Goal: Task Accomplishment & Management: Manage account settings

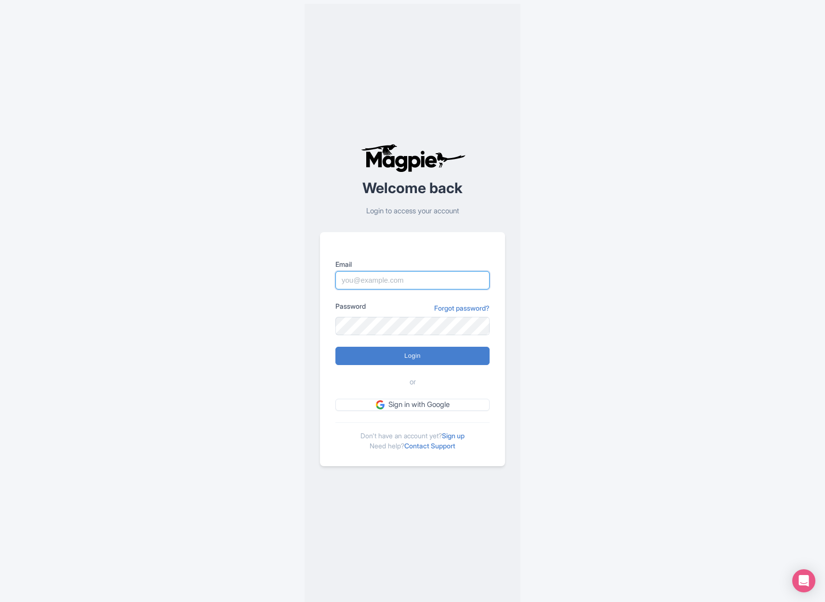
click at [401, 287] on input "Email" at bounding box center [412, 280] width 154 height 18
type input "info@thethaipass.com"
click at [406, 363] on input "Login" at bounding box center [412, 356] width 154 height 18
type input "Logging in..."
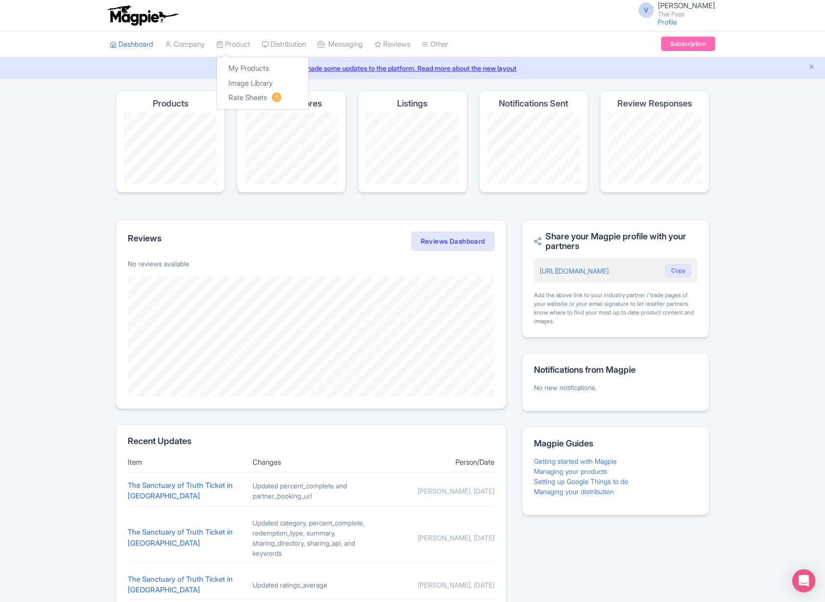
click at [251, 59] on div "My Products Image Library Rate Sheets" at bounding box center [262, 83] width 93 height 53
click at [254, 67] on link "My Products" at bounding box center [263, 68] width 92 height 15
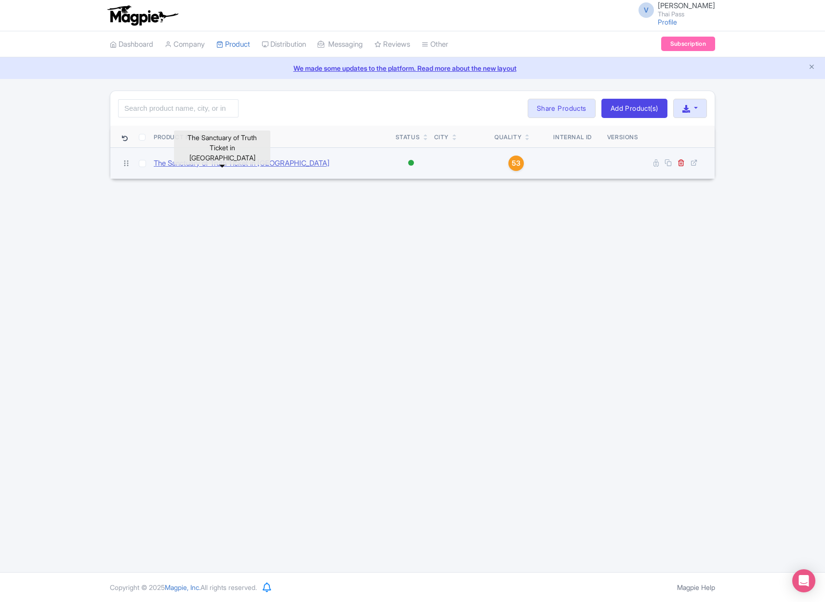
click at [247, 163] on link "The Sanctuary of Truth Ticket in [GEOGRAPHIC_DATA]" at bounding box center [242, 163] width 176 height 11
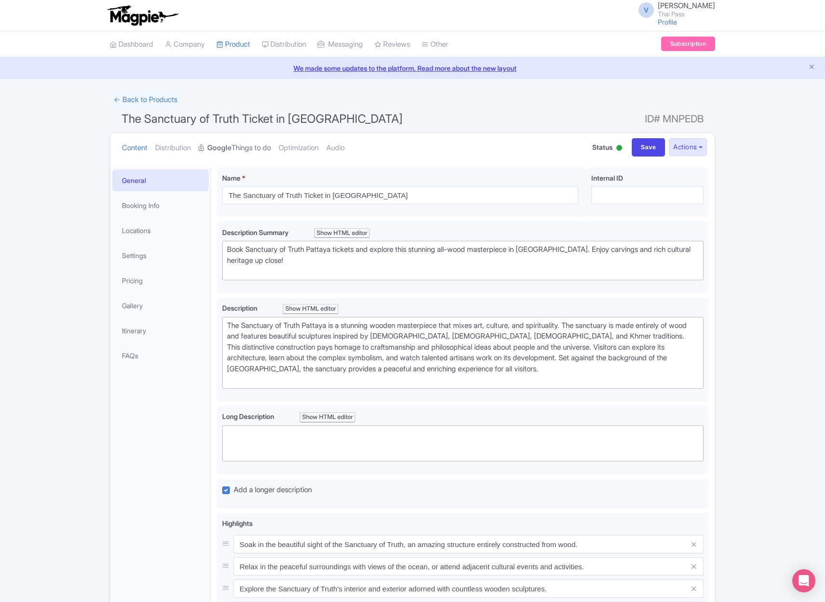
click at [246, 149] on link "Google Things to do" at bounding box center [235, 148] width 72 height 30
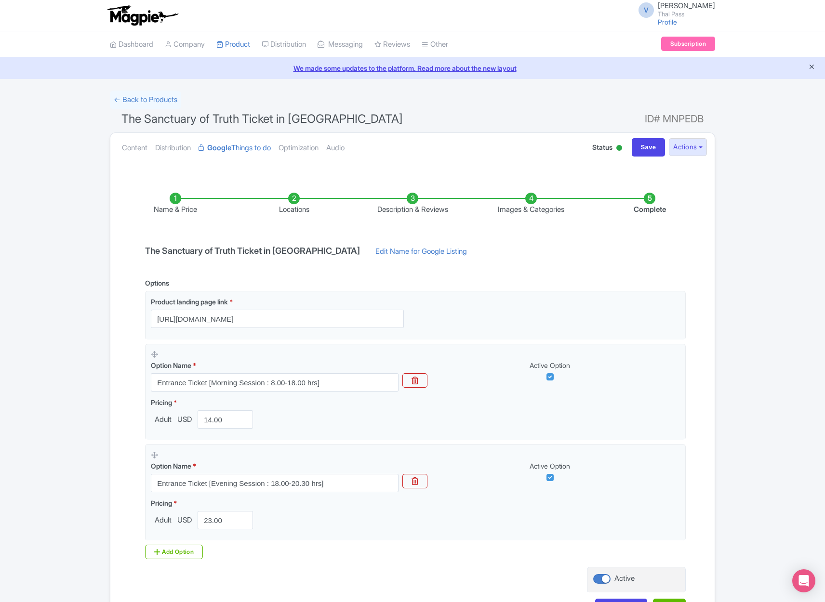
click at [811, 67] on icon "Close announcement" at bounding box center [811, 66] width 7 height 7
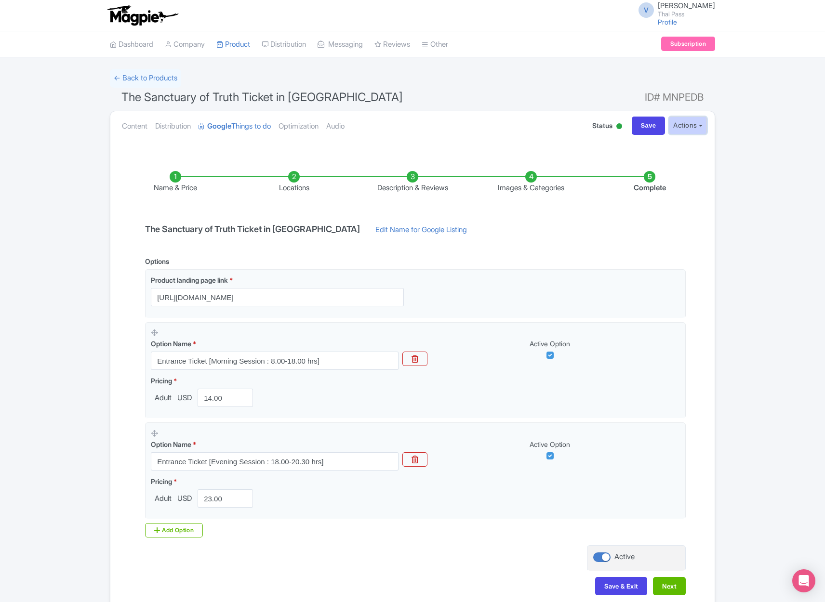
click at [682, 126] on button "Actions" at bounding box center [688, 126] width 38 height 18
click at [759, 139] on div "← Back to Products The Sanctuary of Truth Ticket in Pattaya ID# MNPEDB Content …" at bounding box center [412, 340] width 825 height 543
click at [736, 212] on div "← Back to Products The Sanctuary of Truth Ticket in Pattaya ID# MNPEDB Content …" at bounding box center [412, 340] width 825 height 543
click at [133, 122] on link "Content" at bounding box center [135, 126] width 26 height 30
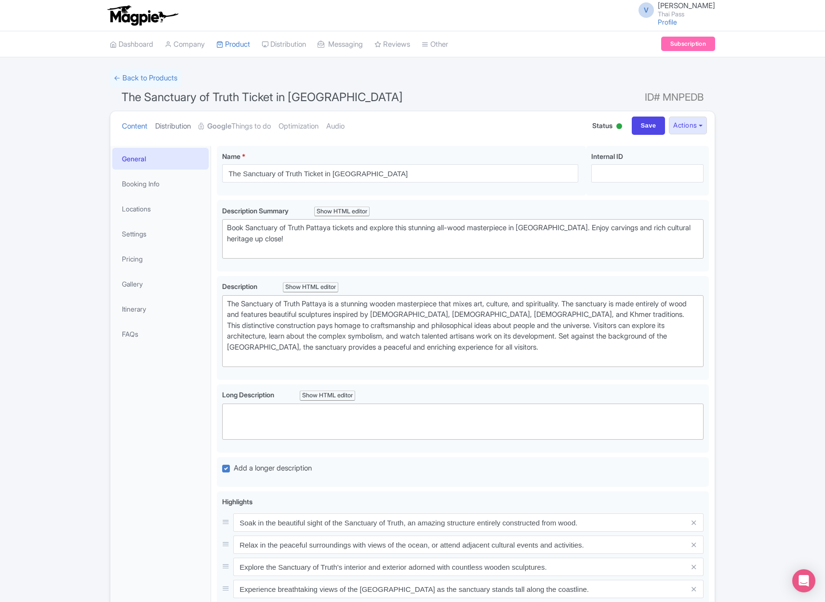
click at [177, 126] on link "Distribution" at bounding box center [173, 126] width 36 height 30
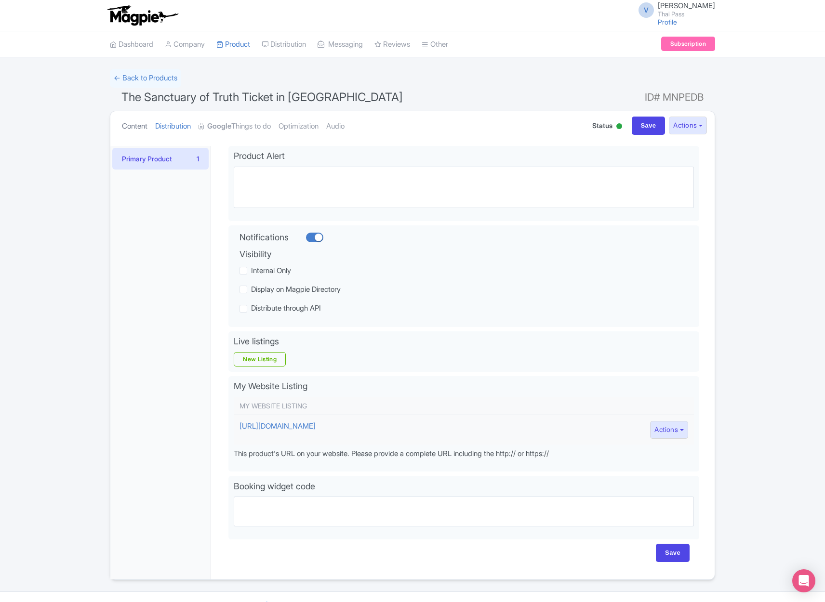
click at [137, 125] on link "Content" at bounding box center [135, 126] width 26 height 30
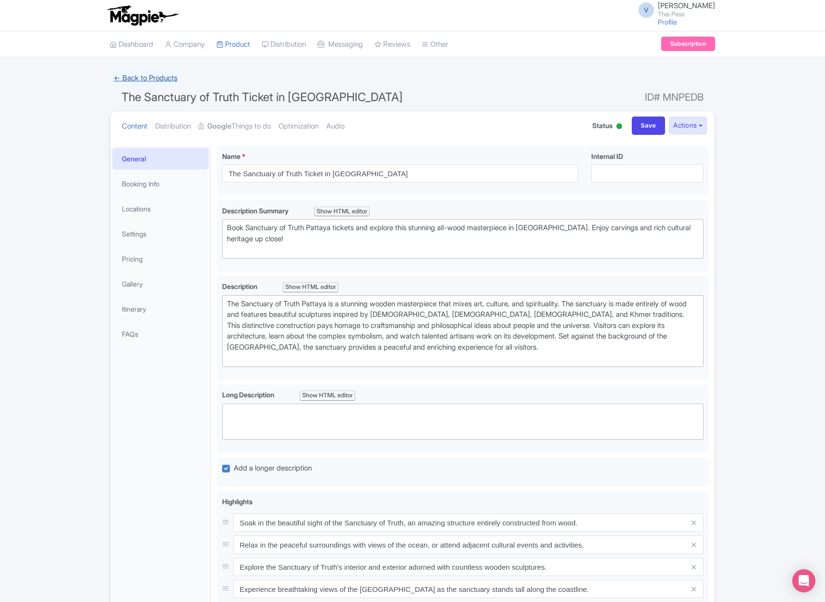
click at [143, 73] on link "← Back to Products" at bounding box center [145, 78] width 71 height 19
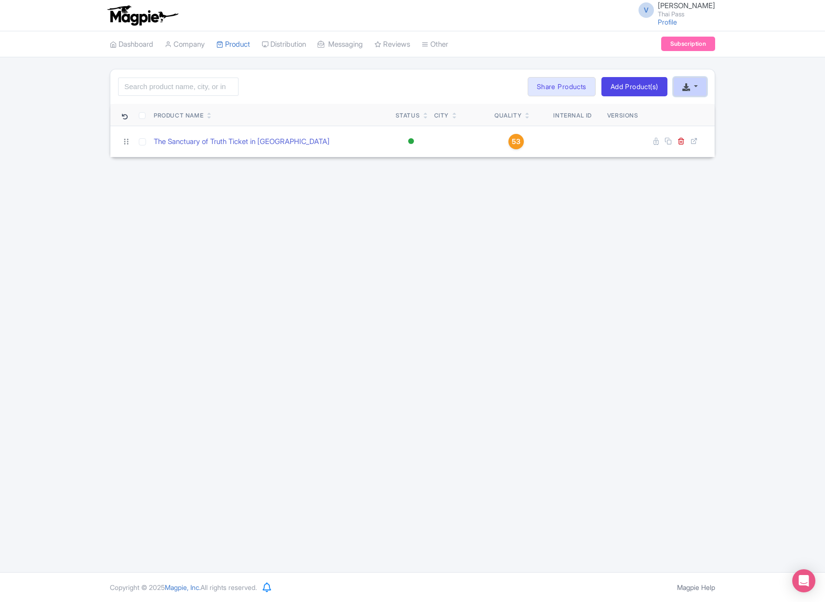
click at [698, 85] on button "button" at bounding box center [690, 86] width 34 height 19
click at [731, 74] on div "Search Bulk Actions Delete Add to Collection Share Products Add to Collection C…" at bounding box center [412, 113] width 825 height 89
click at [620, 87] on link "Add Product(s)" at bounding box center [634, 86] width 66 height 19
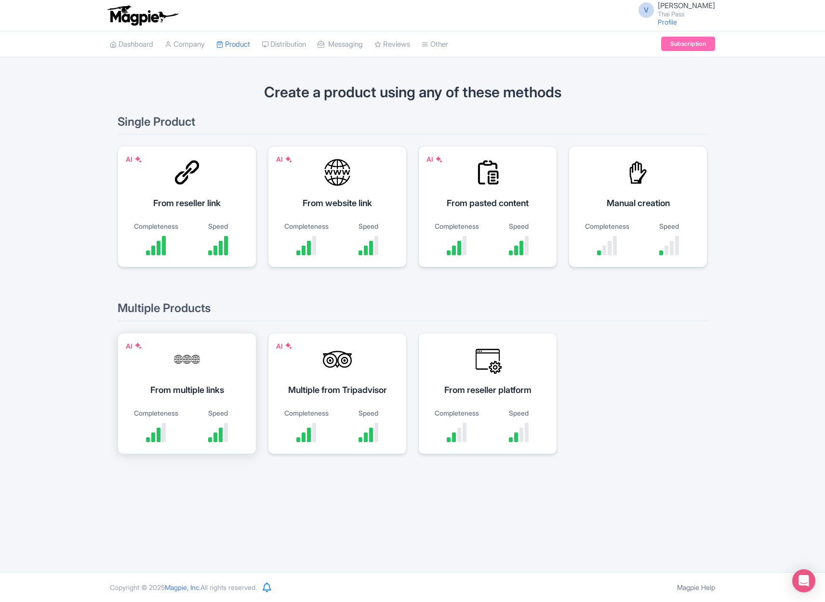
click at [190, 405] on div "AI From multiple links Completeness Speed" at bounding box center [187, 393] width 139 height 121
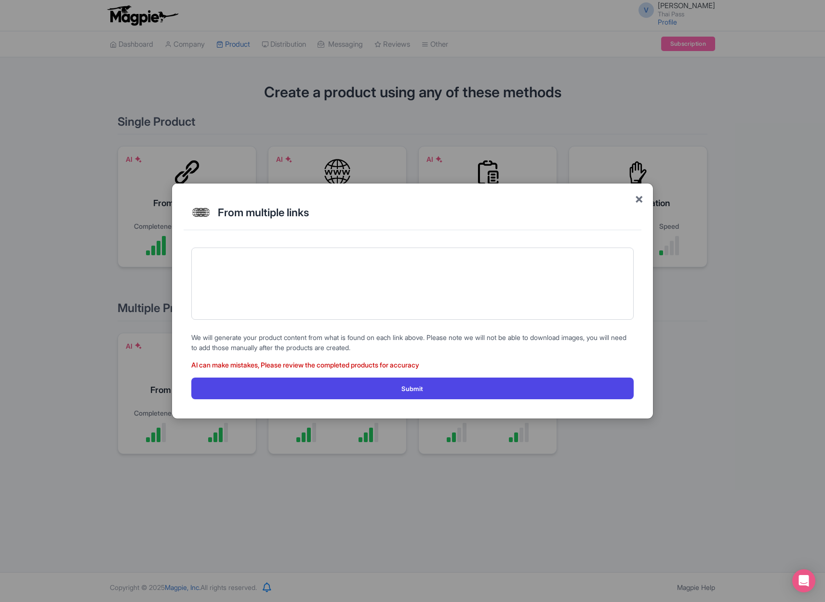
click at [635, 199] on span "×" at bounding box center [639, 198] width 9 height 20
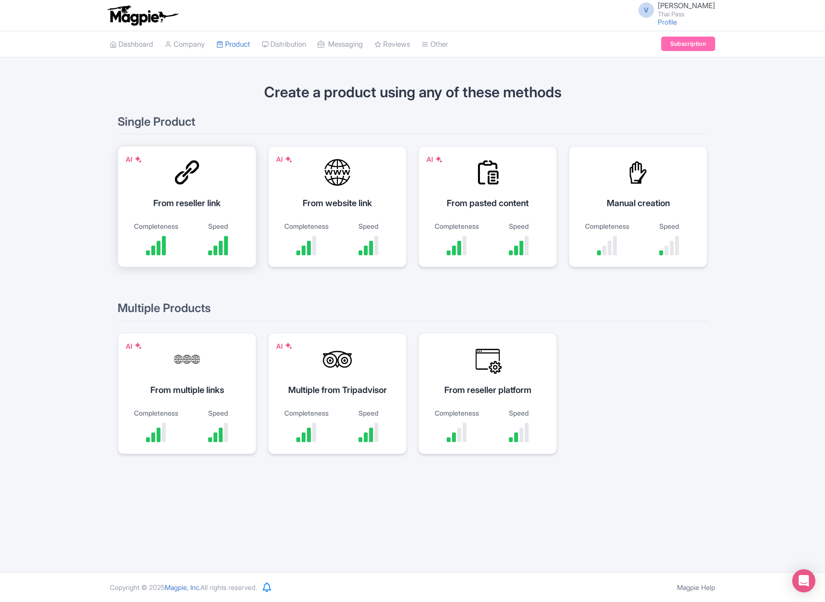
click at [219, 225] on div "Speed" at bounding box center [218, 226] width 53 height 10
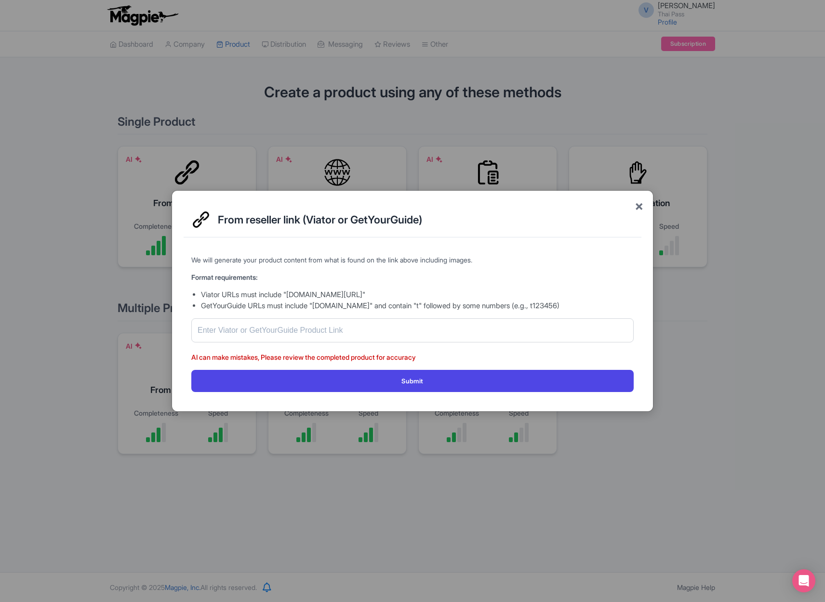
click at [637, 206] on span "×" at bounding box center [639, 206] width 9 height 20
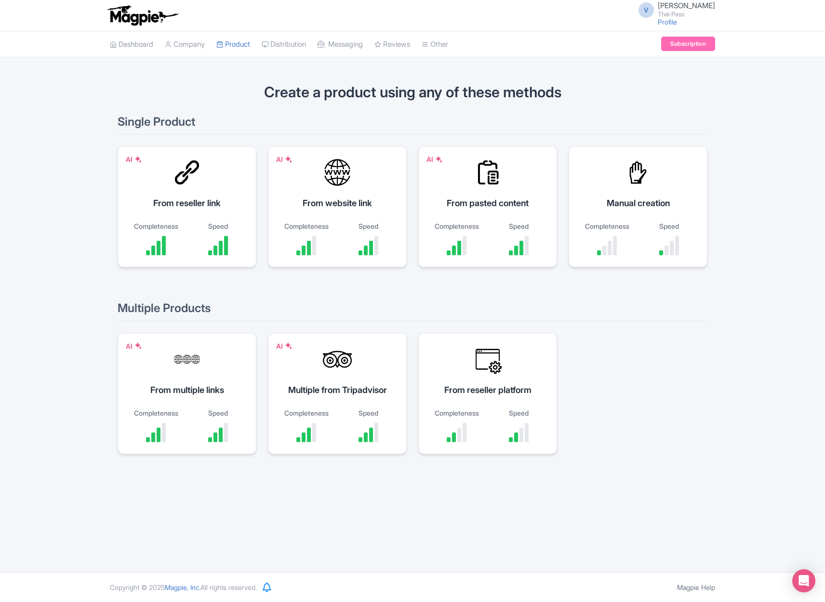
click at [451, 215] on div "AI From pasted content Completeness Speed" at bounding box center [487, 206] width 139 height 121
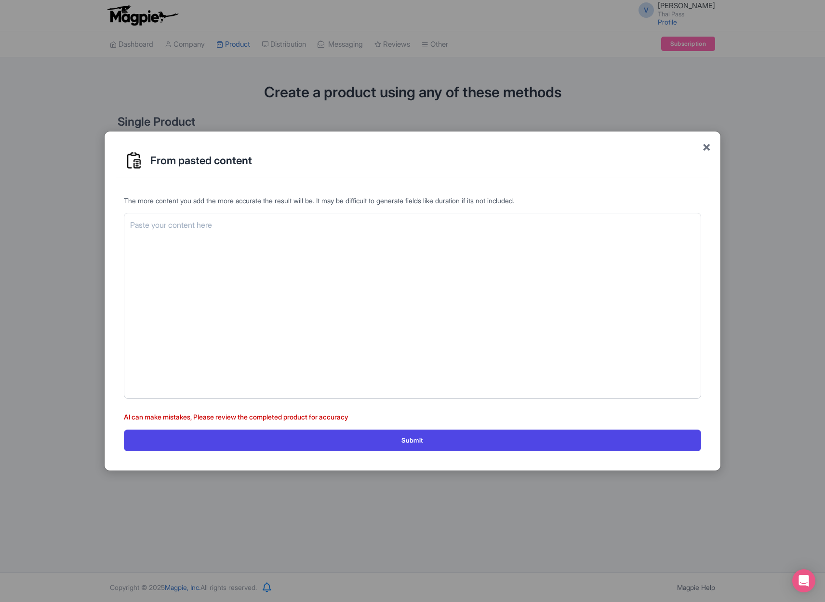
click at [708, 148] on span "×" at bounding box center [706, 146] width 9 height 20
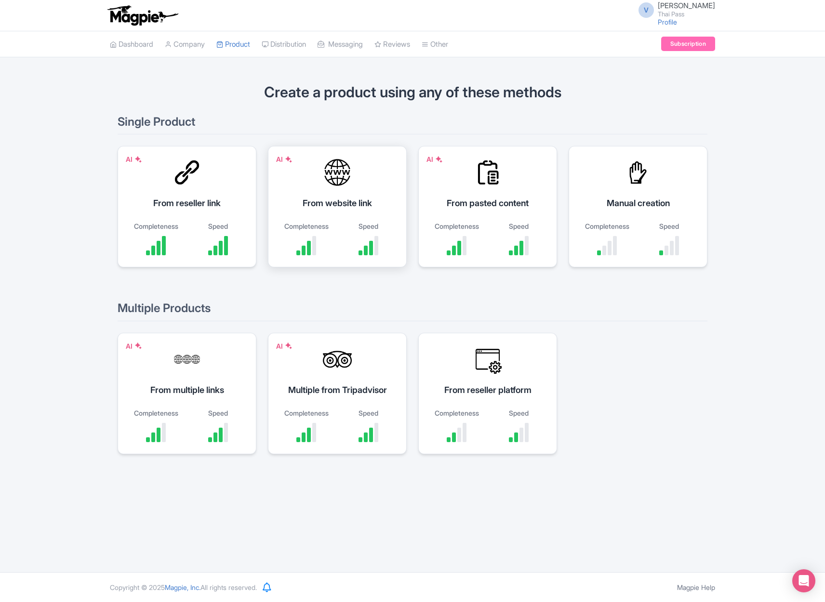
click at [298, 223] on div "Completeness" at bounding box center [306, 226] width 53 height 10
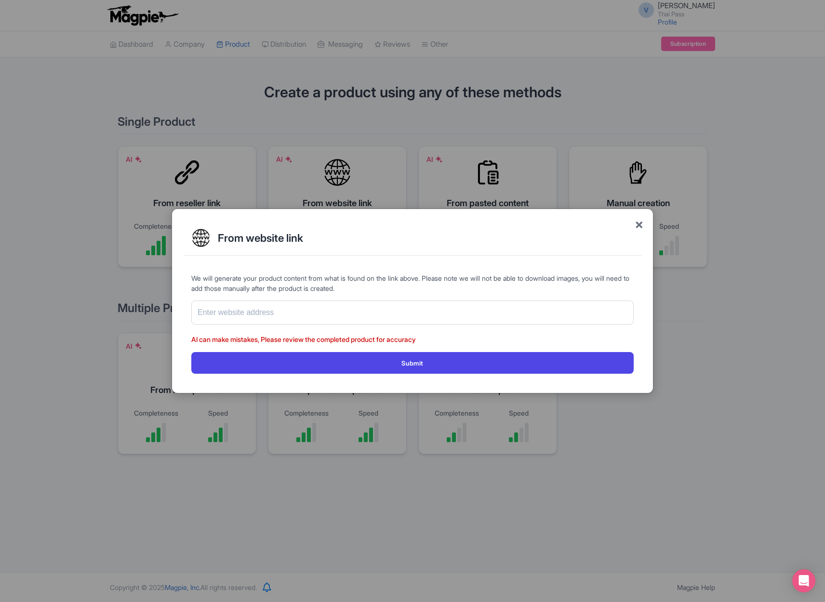
click at [638, 225] on span "×" at bounding box center [639, 224] width 9 height 20
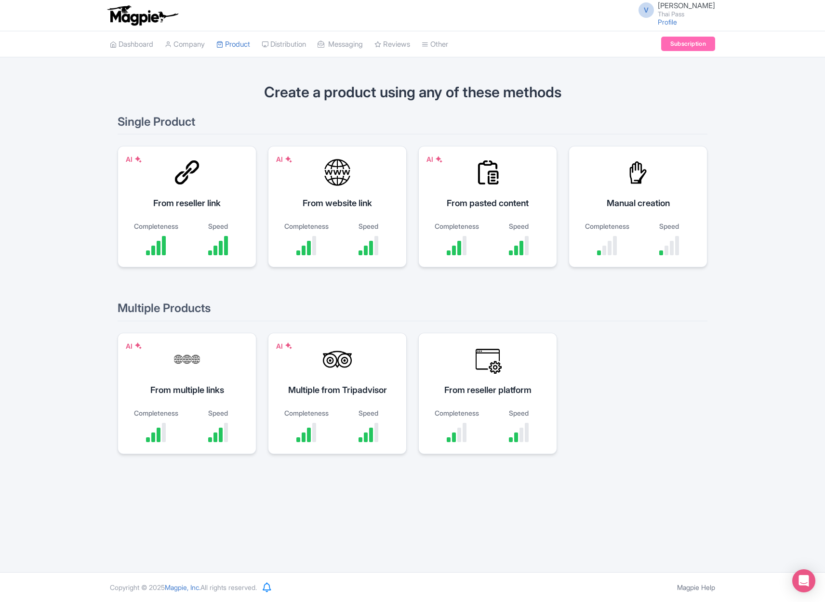
click at [728, 363] on div "Create a product using any of these methods Single Product AI From reseller lin…" at bounding box center [412, 275] width 825 height 412
click at [645, 302] on h2 "Multiple Products" at bounding box center [413, 311] width 590 height 19
click at [719, 245] on div "Create a product using any of these methods Single Product AI From reseller lin…" at bounding box center [412, 275] width 617 height 412
